Goal: Transaction & Acquisition: Purchase product/service

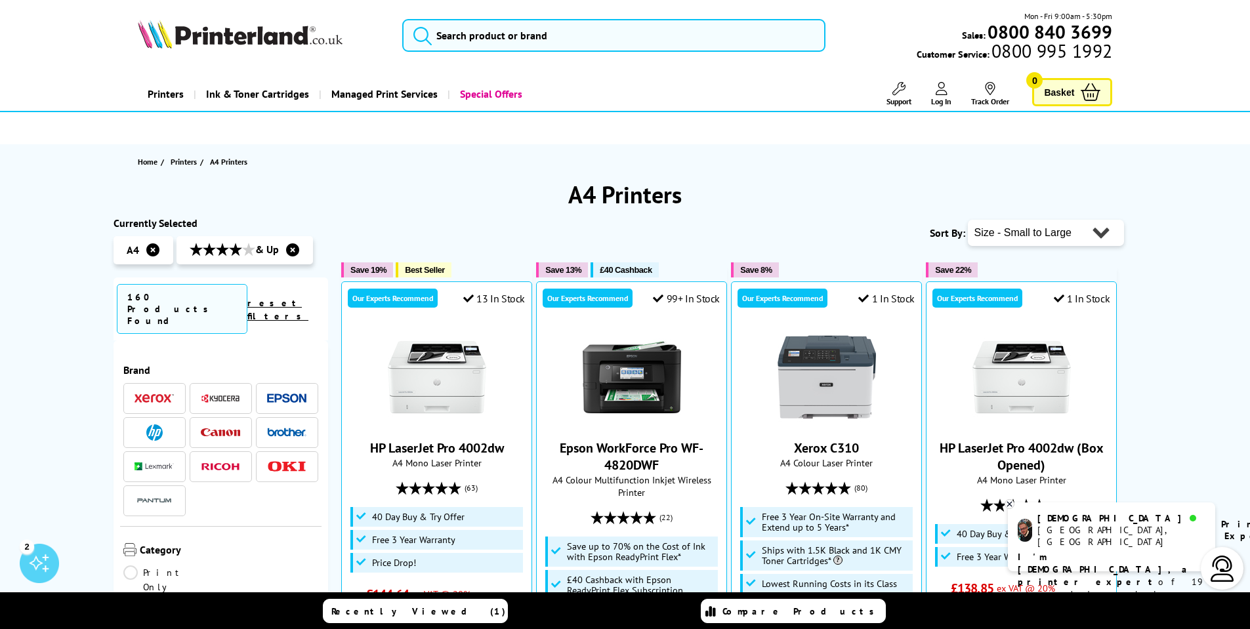
click at [208, 44] on img at bounding box center [240, 34] width 205 height 29
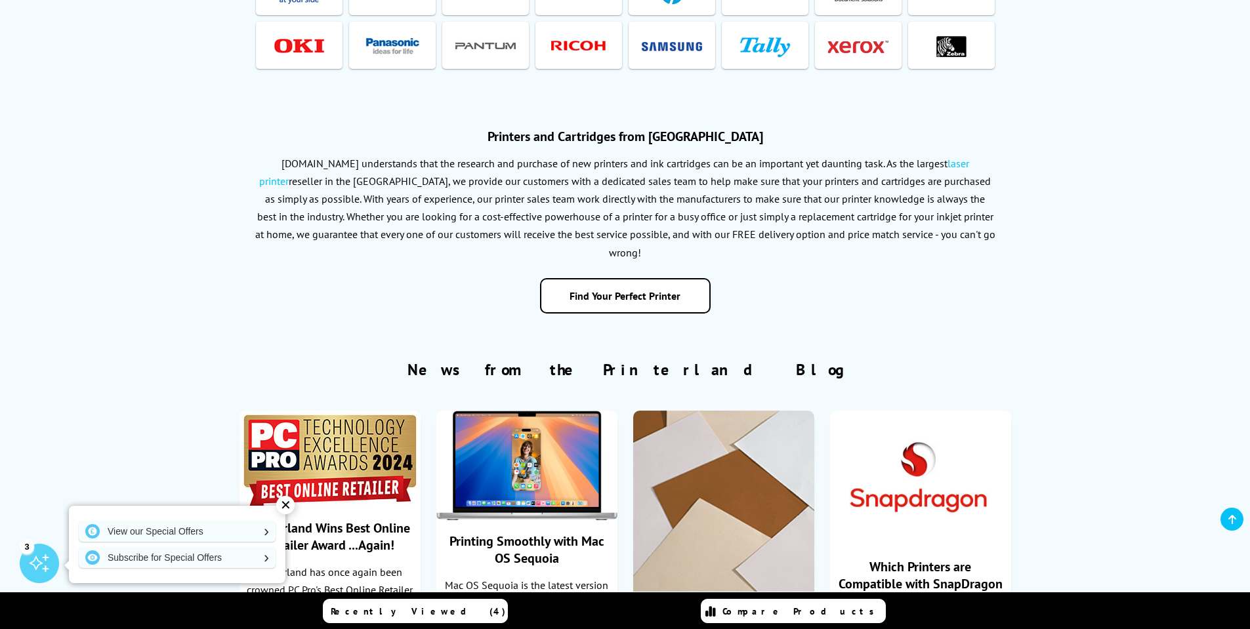
scroll to position [3084, 0]
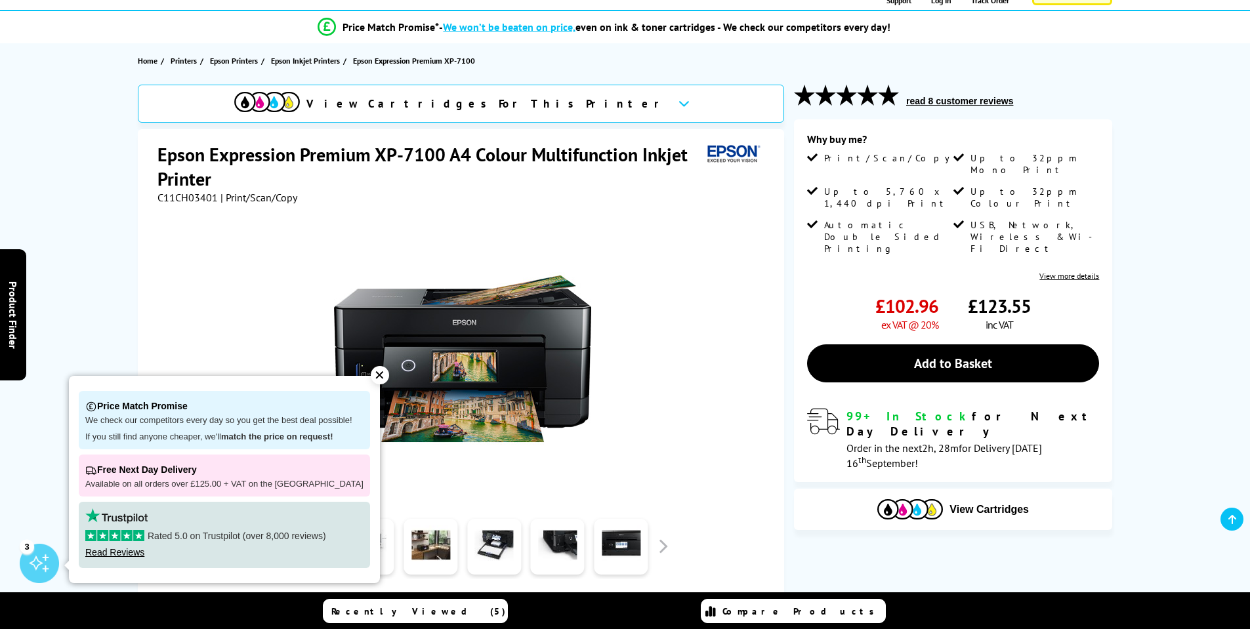
scroll to position [131, 0]
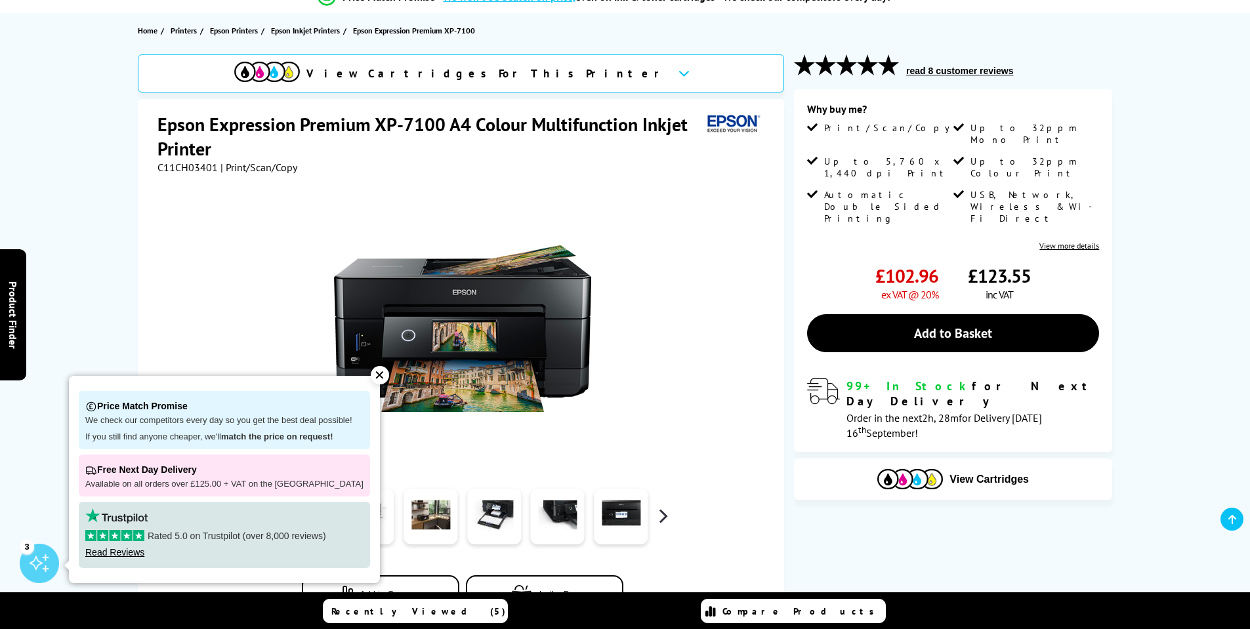
click at [668, 514] on button "button" at bounding box center [663, 517] width 20 height 20
click at [371, 369] on div "✕" at bounding box center [380, 375] width 18 height 18
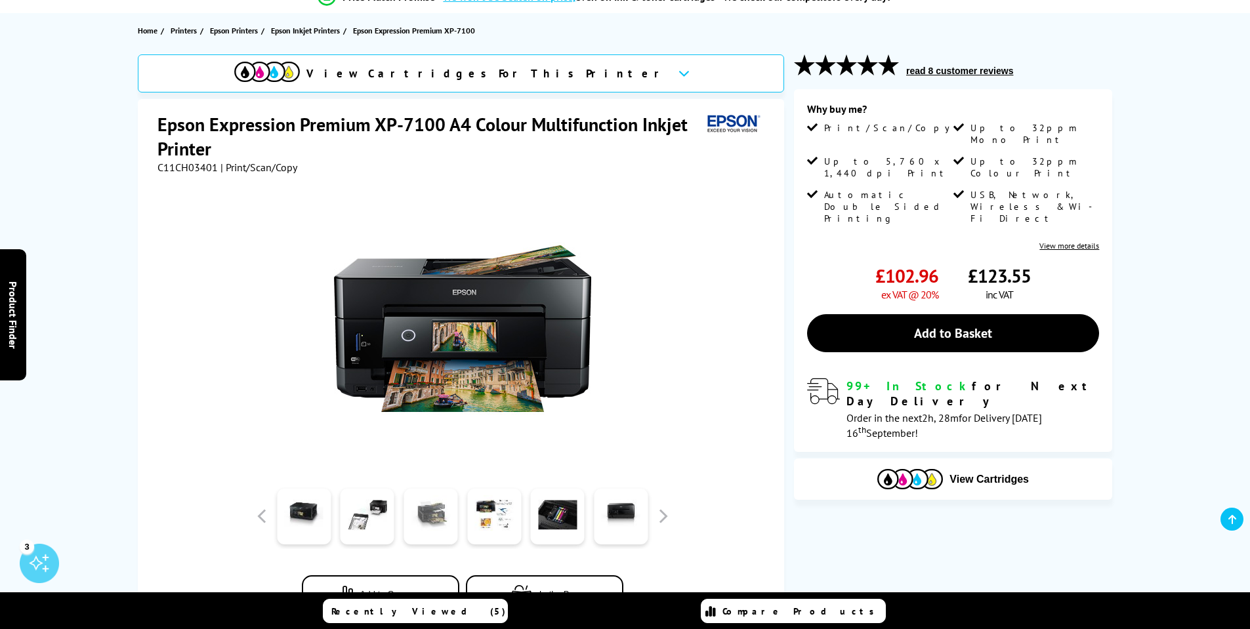
click at [441, 518] on link at bounding box center [431, 517] width 54 height 56
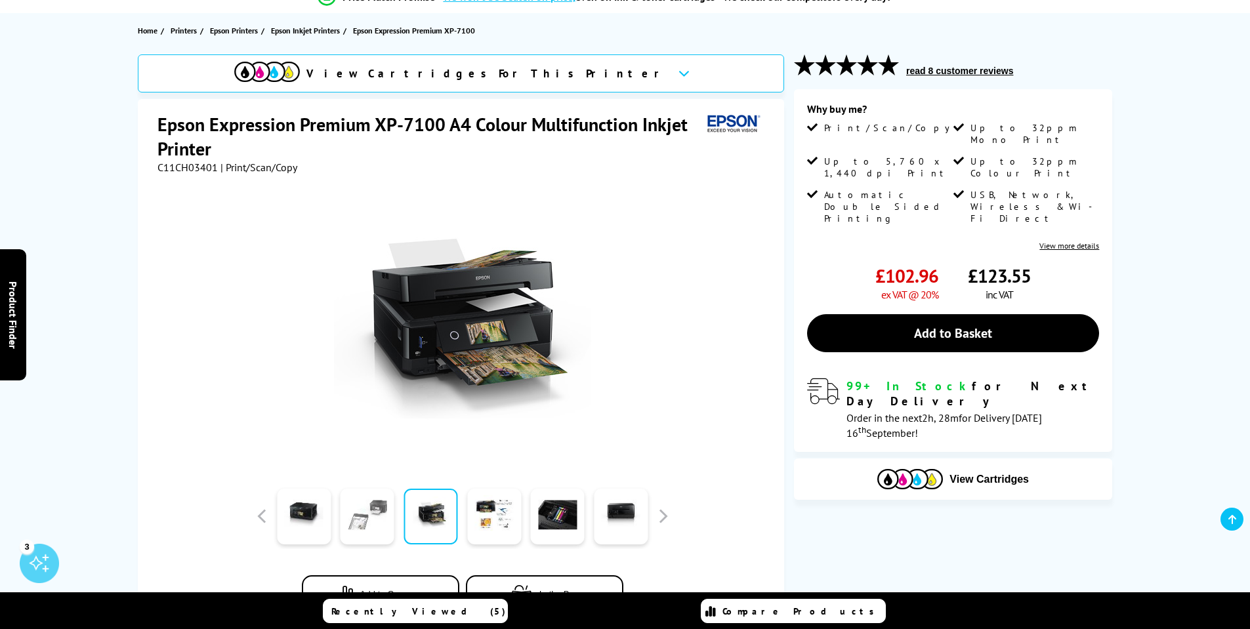
click at [379, 523] on link at bounding box center [368, 517] width 54 height 56
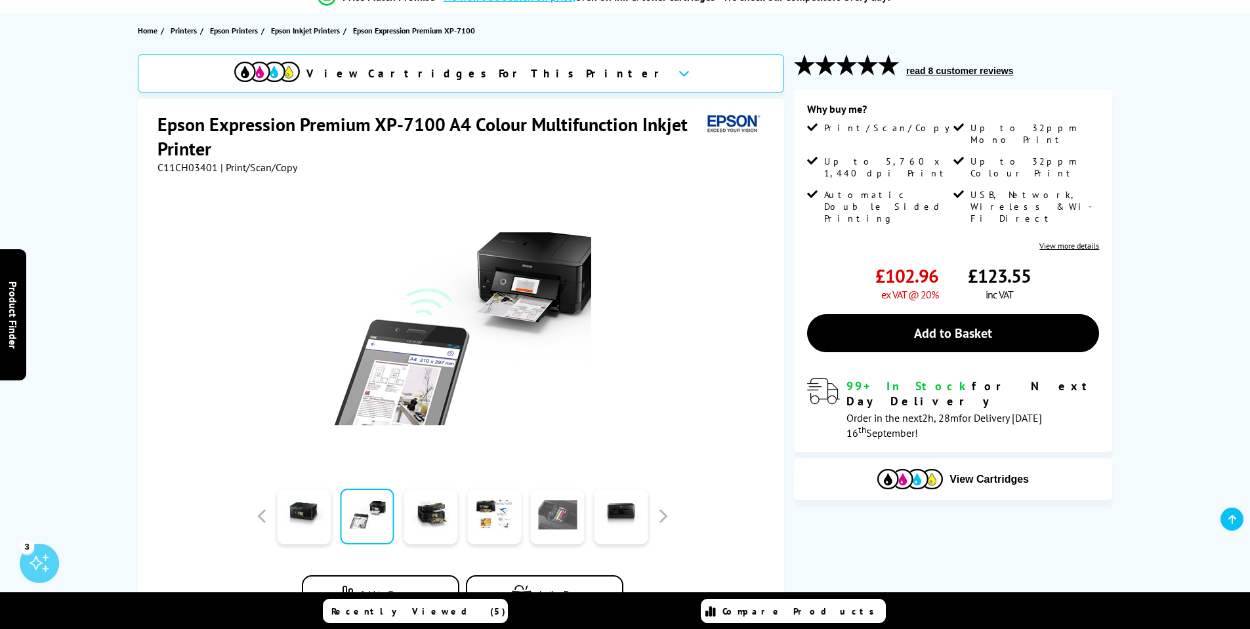
click at [557, 529] on link at bounding box center [558, 517] width 54 height 56
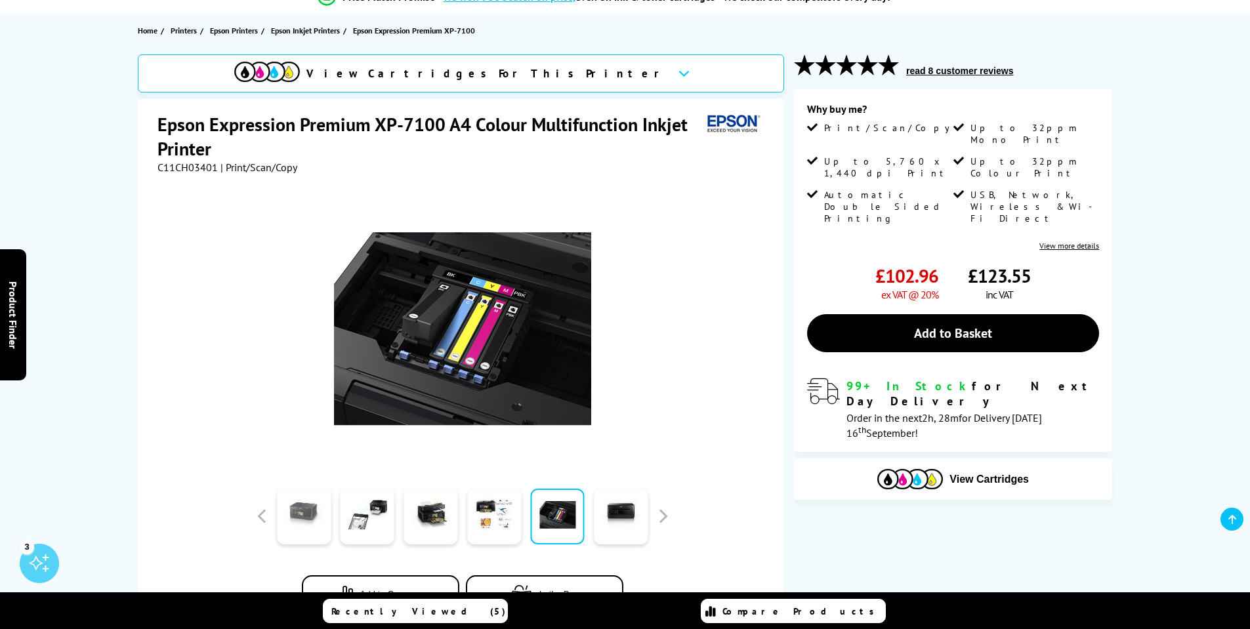
click at [320, 526] on link at bounding box center [304, 517] width 54 height 56
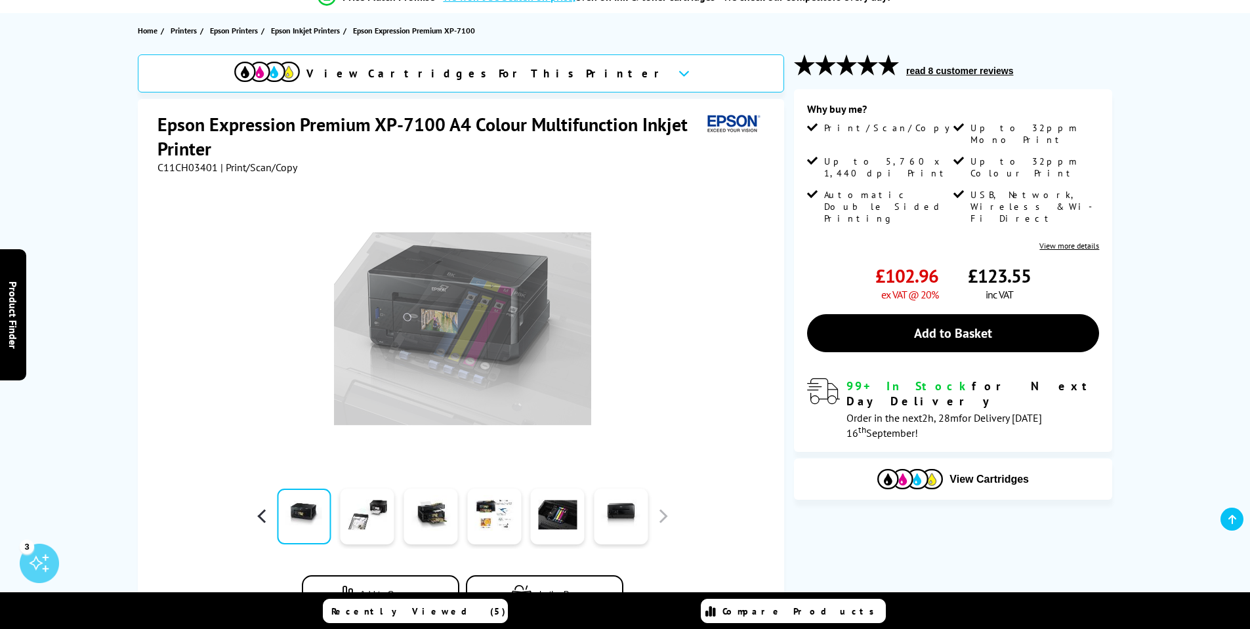
click at [266, 519] on button "button" at bounding box center [263, 517] width 20 height 20
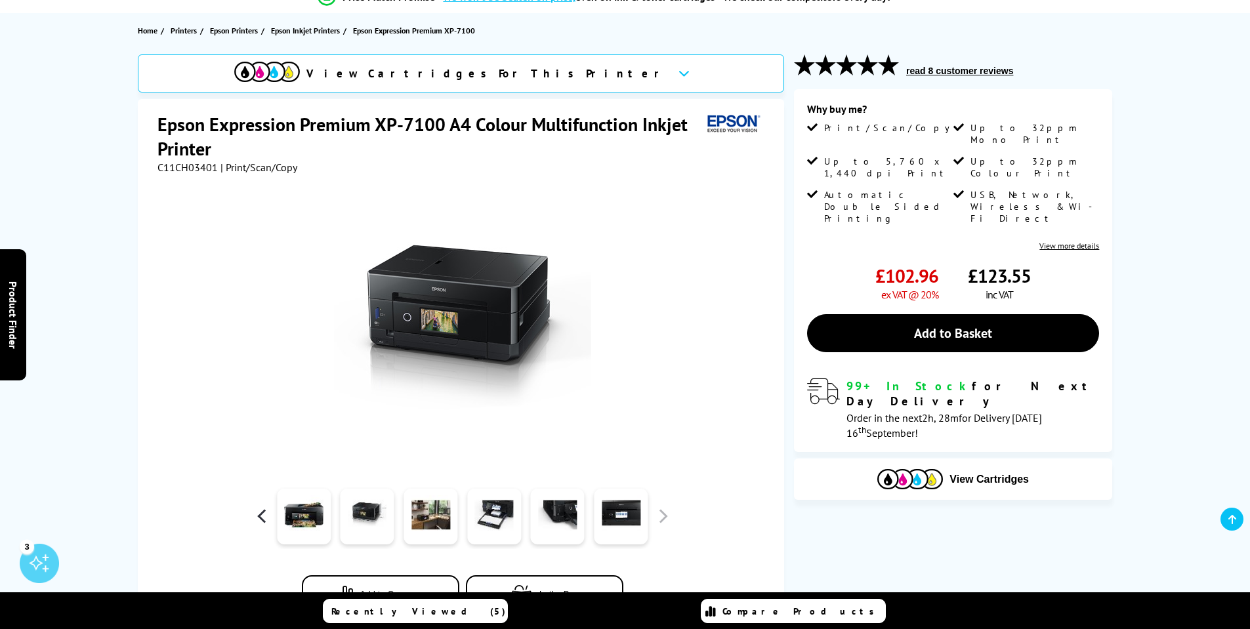
click at [266, 519] on button "button" at bounding box center [263, 517] width 20 height 20
click at [663, 521] on button "button" at bounding box center [663, 517] width 20 height 20
click at [362, 526] on link at bounding box center [368, 517] width 54 height 56
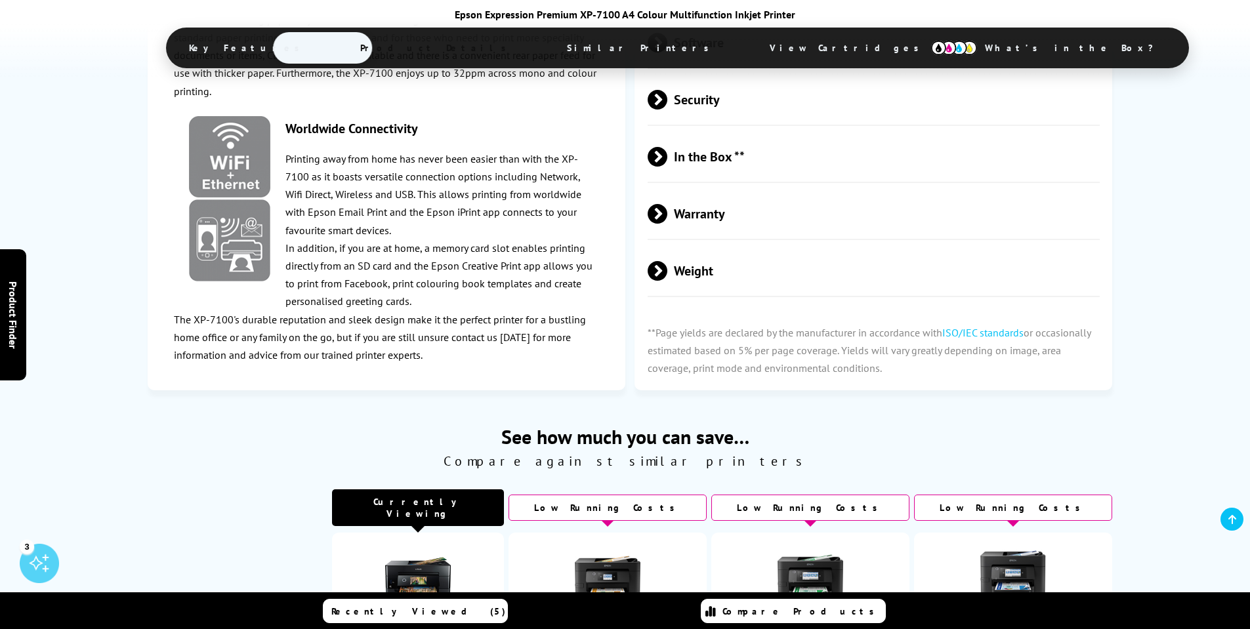
scroll to position [2953, 0]
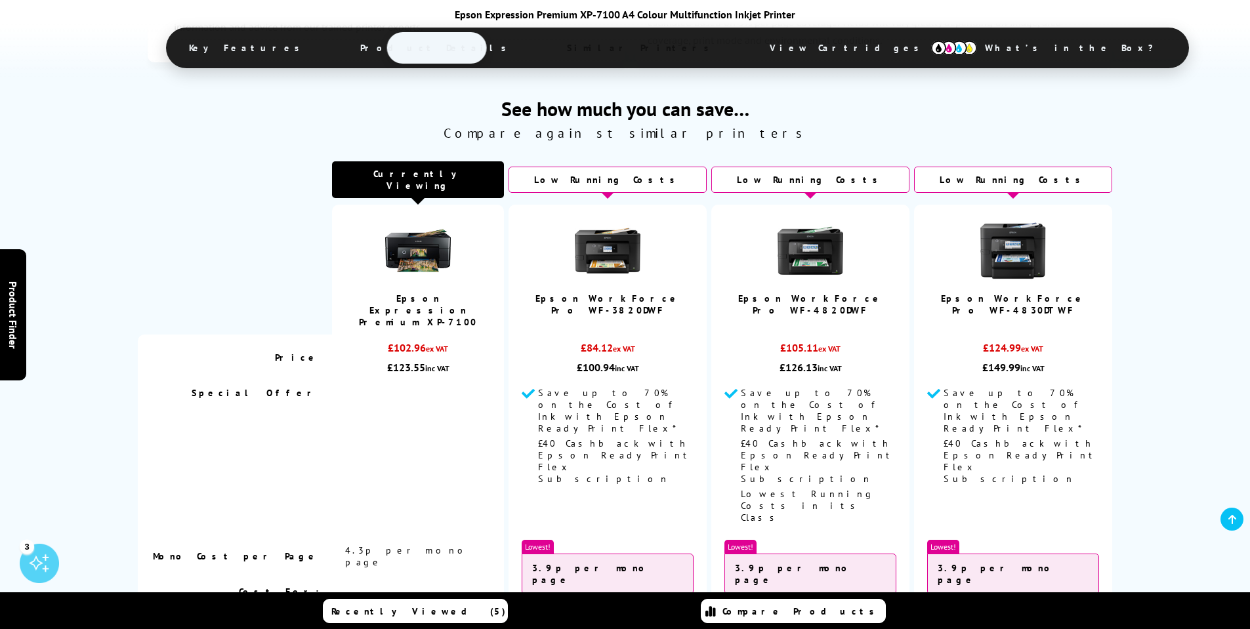
click at [477, 293] on link "Epson Expression Premium XP-7100" at bounding box center [418, 310] width 118 height 35
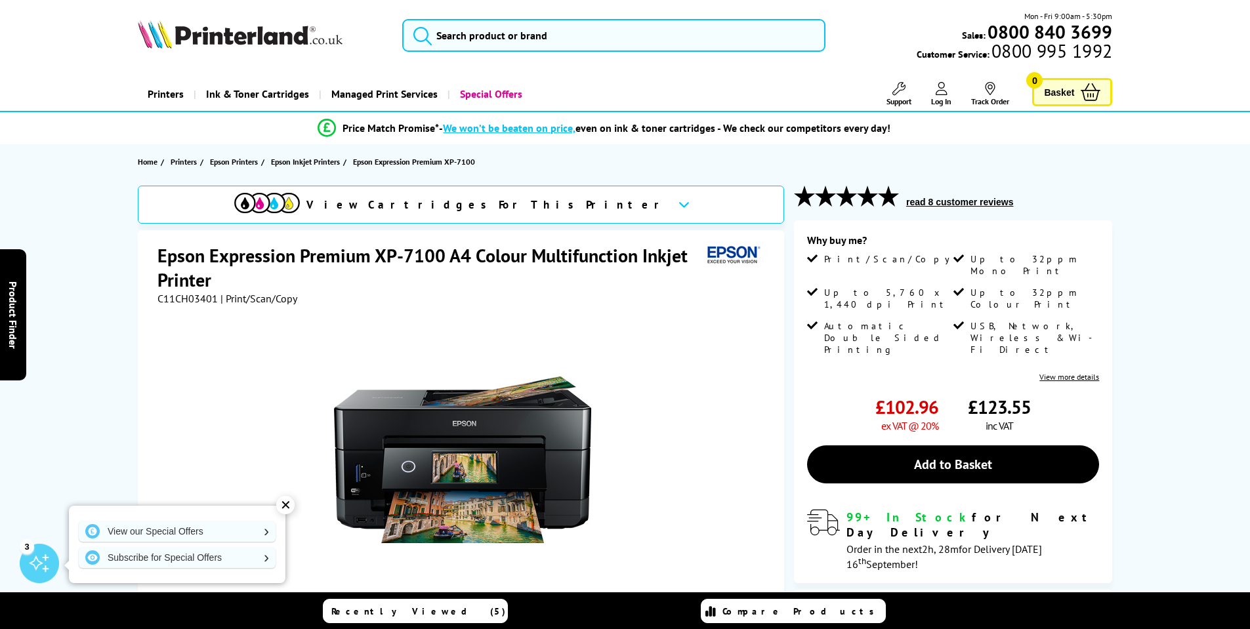
scroll to position [66, 0]
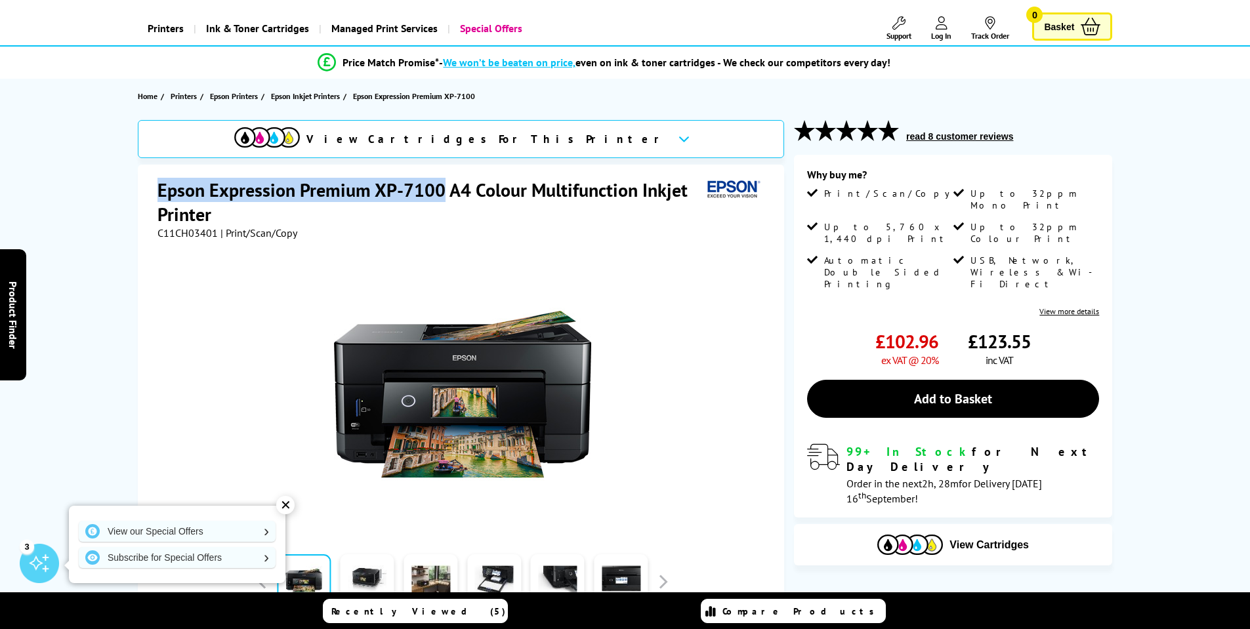
drag, startPoint x: 444, startPoint y: 192, endPoint x: 180, endPoint y: 192, distance: 264.4
click at [154, 192] on div "Epson Expression Premium XP-7100 A4 Colour Multifunction Inkjet Printer C11CH03…" at bounding box center [461, 440] width 646 height 550
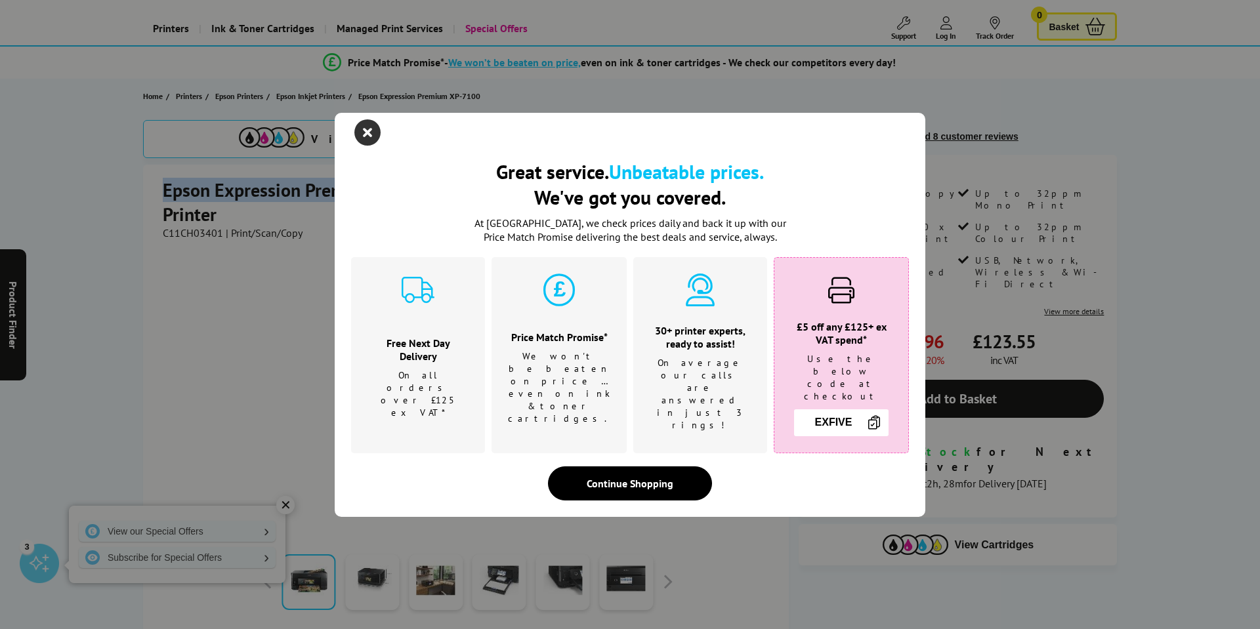
drag, startPoint x: 188, startPoint y: 193, endPoint x: 365, endPoint y: 140, distance: 184.2
click at [365, 140] on icon "close modal" at bounding box center [367, 132] width 26 height 26
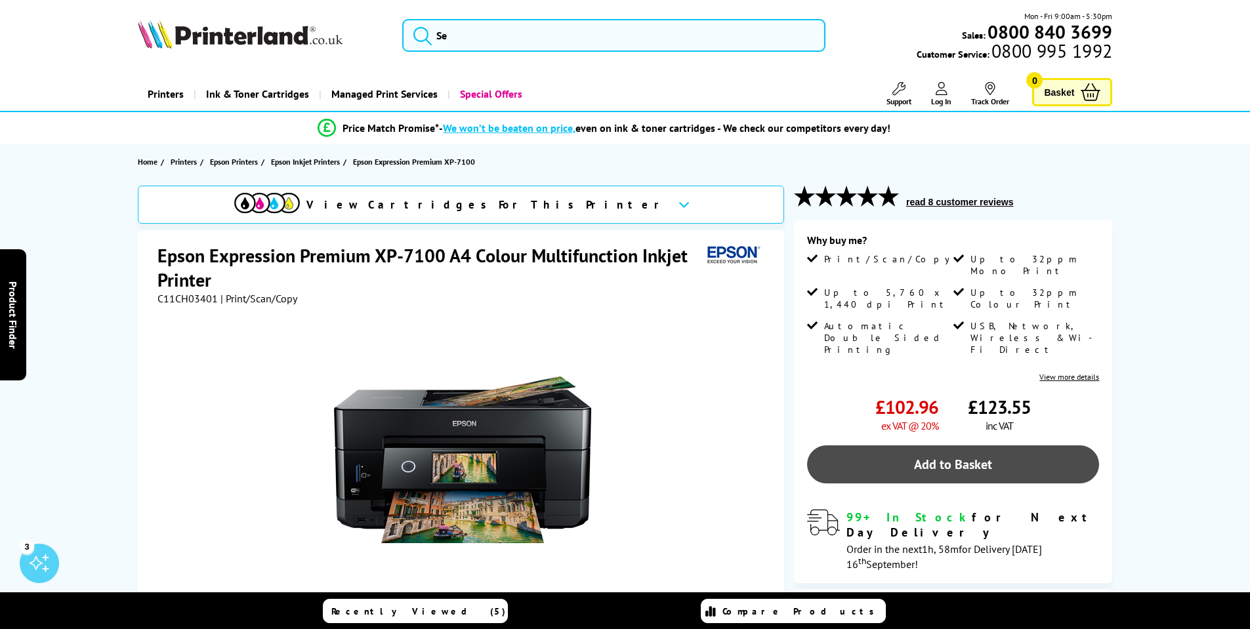
click at [978, 446] on link "Add to Basket" at bounding box center [953, 465] width 292 height 38
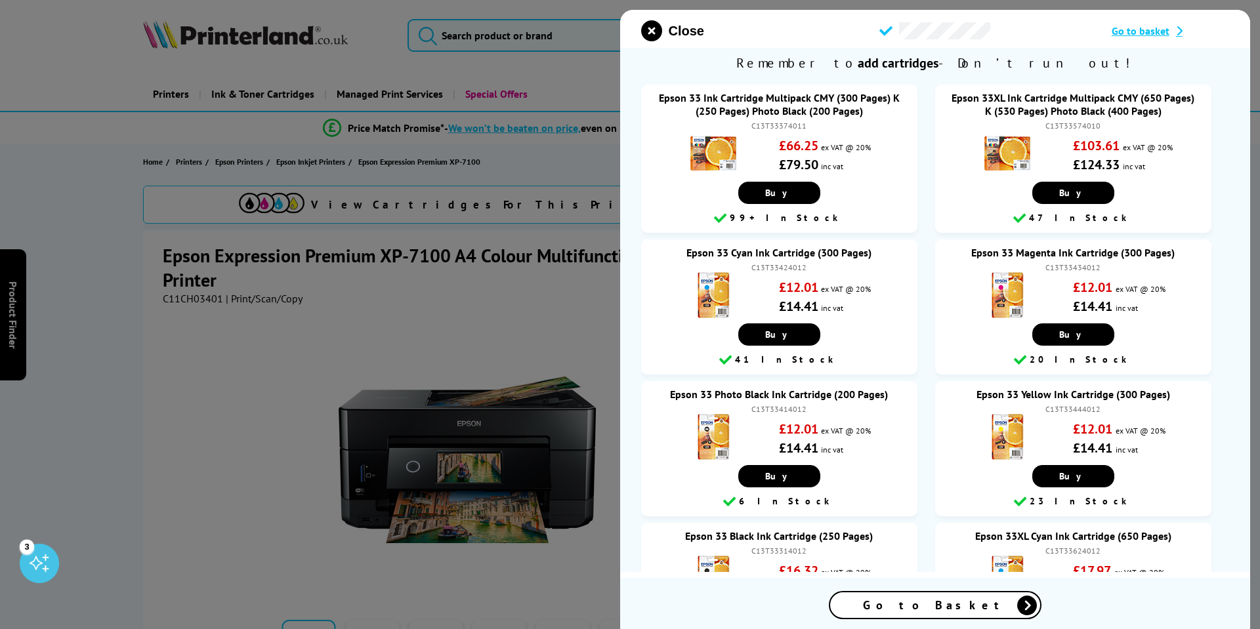
click at [1155, 25] on span "Go to basket" at bounding box center [1141, 30] width 58 height 13
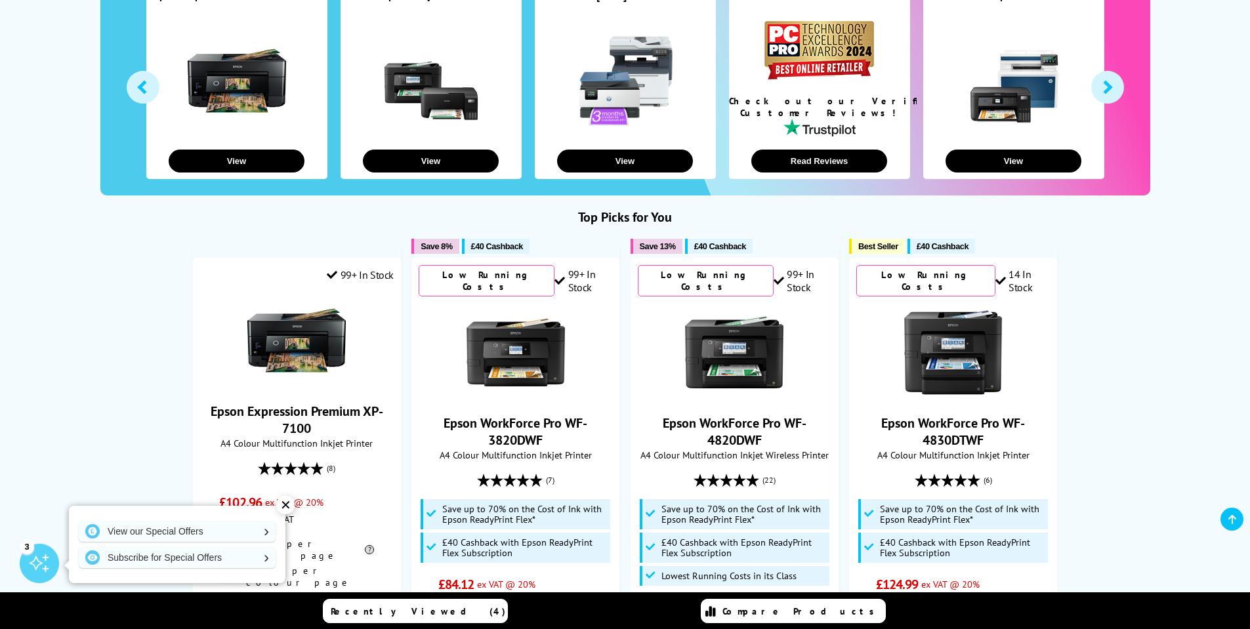
scroll to position [459, 0]
